Goal: Transaction & Acquisition: Purchase product/service

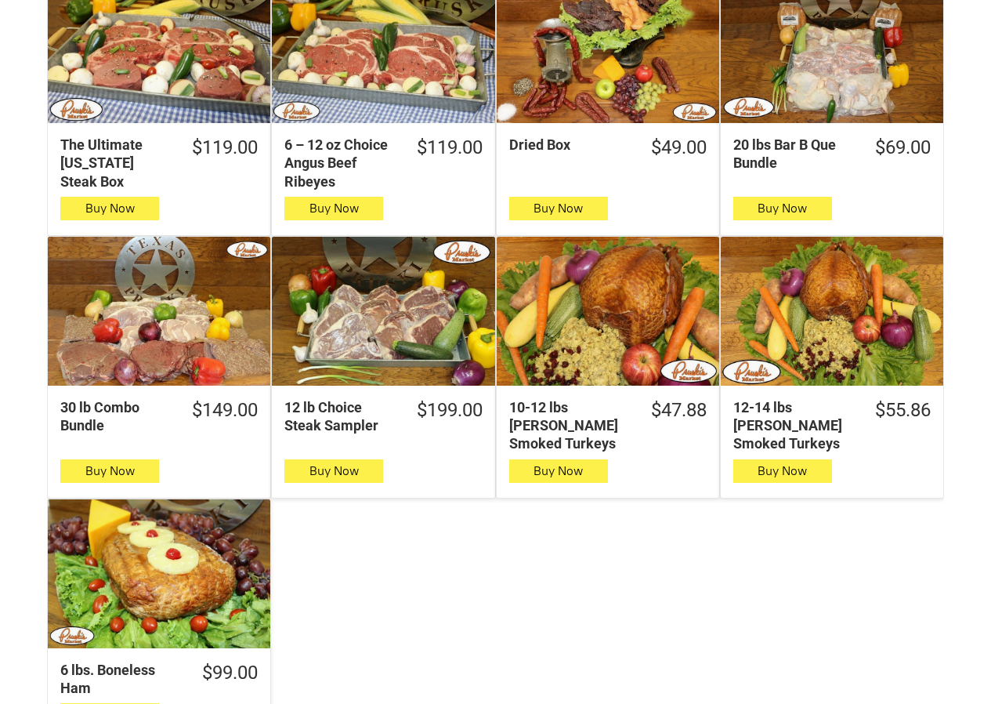
scroll to position [1332, 0]
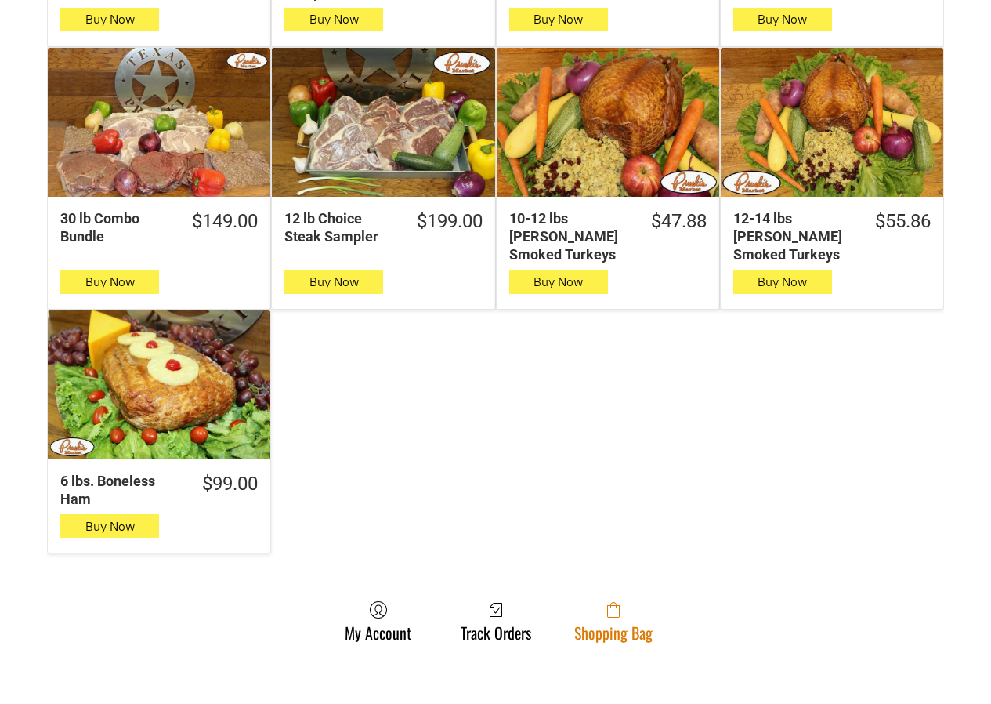
click at [598, 600] on span at bounding box center [613, 609] width 78 height 19
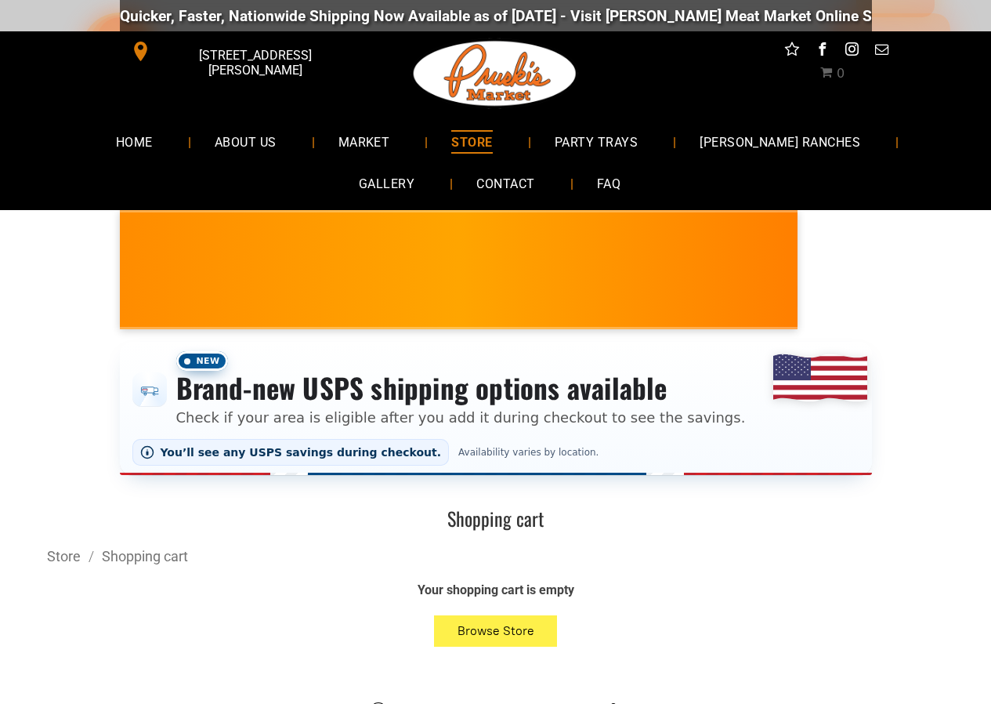
scroll to position [157, 0]
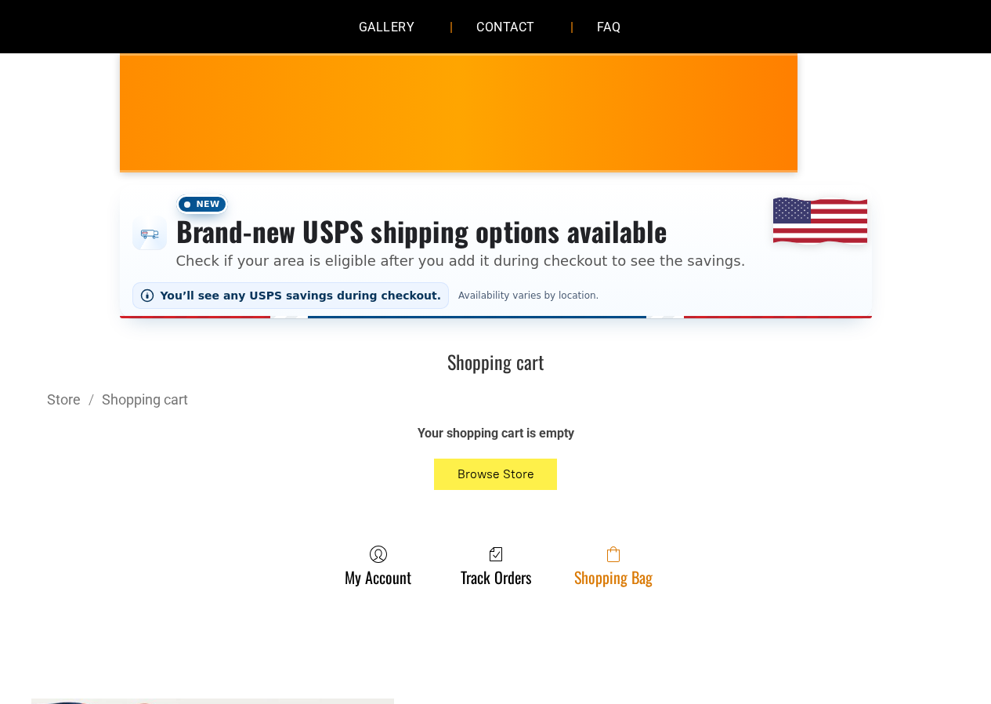
click at [613, 556] on icon at bounding box center [613, 554] width 13 height 16
click at [588, 552] on span at bounding box center [613, 554] width 78 height 19
click at [621, 581] on link "Shopping Bag" at bounding box center [613, 566] width 94 height 42
